Goal: Information Seeking & Learning: Learn about a topic

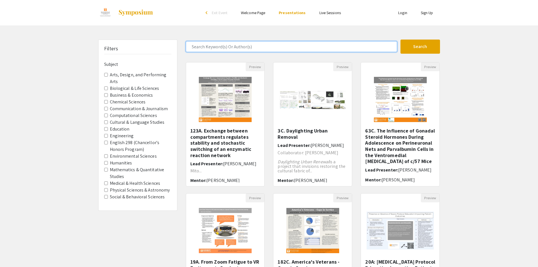
click at [233, 47] on input "Search Keyword(s) Or Author(s)" at bounding box center [291, 46] width 211 height 11
type input "nethmi"
click at [401, 40] on button "Search" at bounding box center [421, 47] width 40 height 14
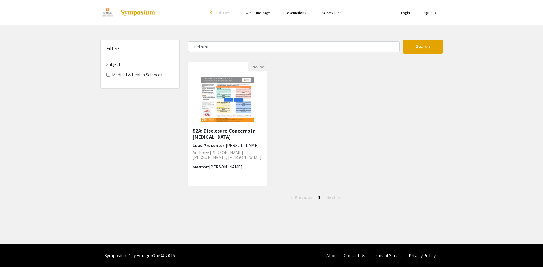
drag, startPoint x: 205, startPoint y: 131, endPoint x: 242, endPoint y: 137, distance: 38.1
click at [242, 138] on h5 "82A: Disclosure Concerns in [MEDICAL_DATA]" at bounding box center [227, 134] width 70 height 12
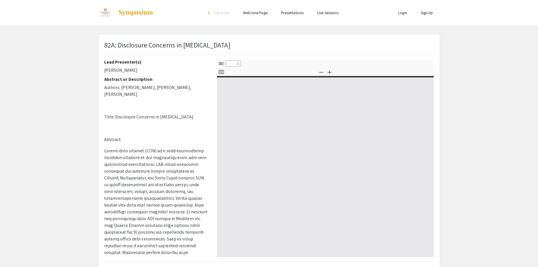
select select "custom"
type input "0"
select select "custom"
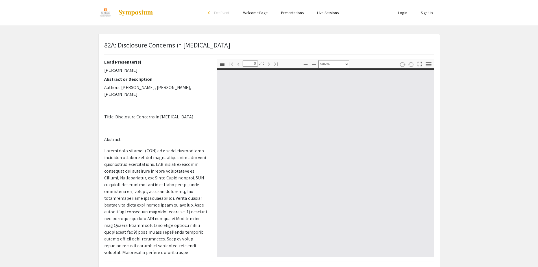
type input "1"
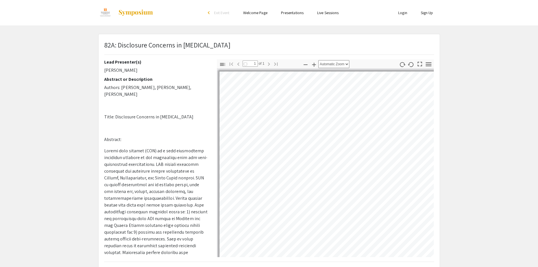
select select "auto"
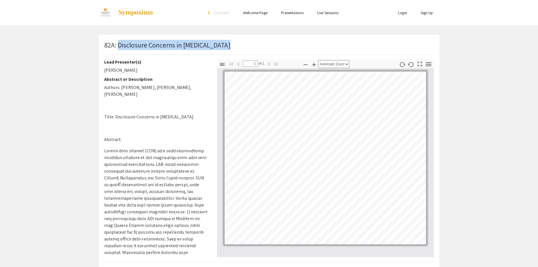
drag, startPoint x: 118, startPoint y: 44, endPoint x: 282, endPoint y: 45, distance: 163.9
click at [282, 45] on div "82A: Disclosure Concerns in [MEDICAL_DATA]" at bounding box center [269, 49] width 338 height 19
copy p "Disclosure Concerns in [MEDICAL_DATA]"
